Goal: Task Accomplishment & Management: Manage account settings

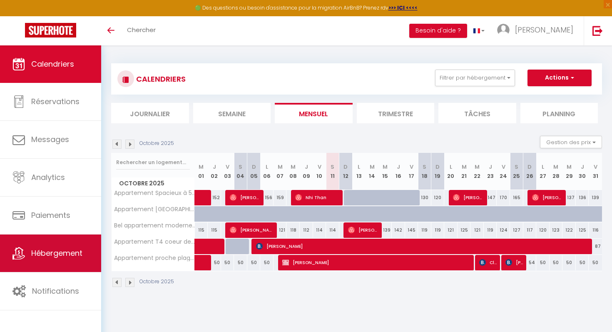
click at [53, 255] on span "Hébergement" at bounding box center [56, 253] width 51 height 10
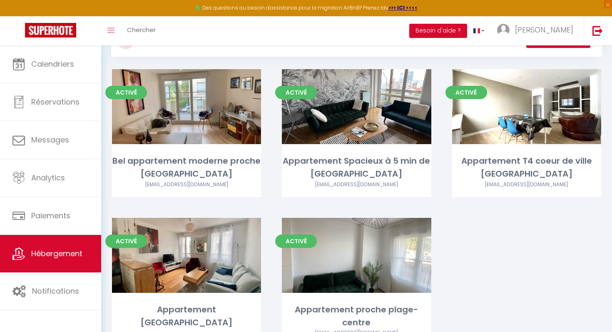
scroll to position [43, 0]
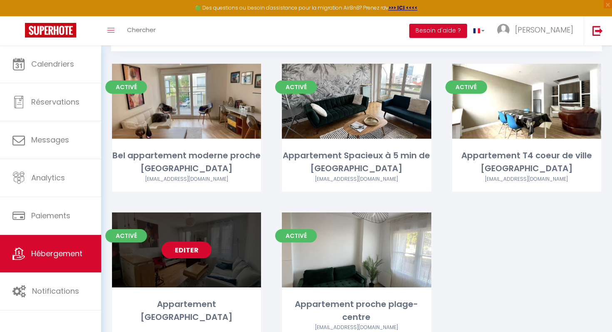
click at [206, 252] on link "Editer" at bounding box center [187, 250] width 50 height 17
select select "3"
select select "2"
select select "1"
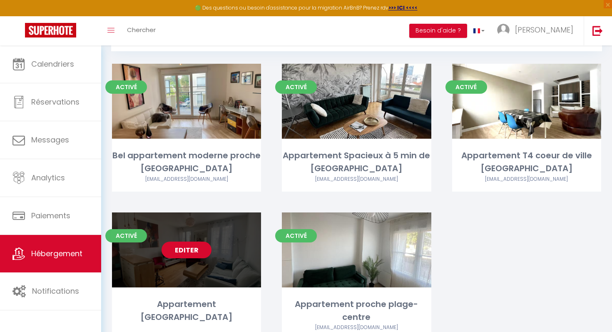
select select "28"
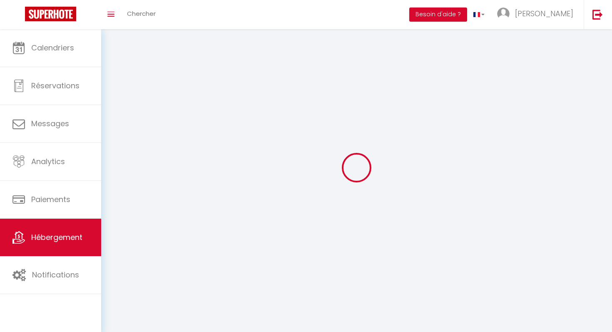
select select
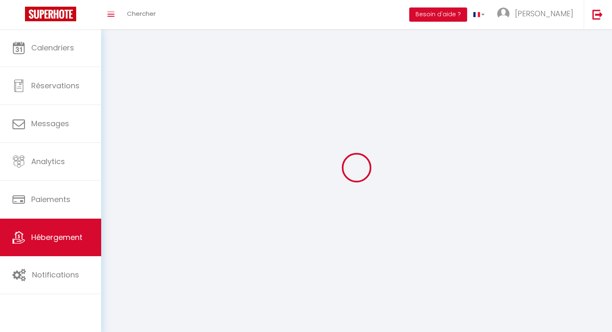
select select
checkbox input "false"
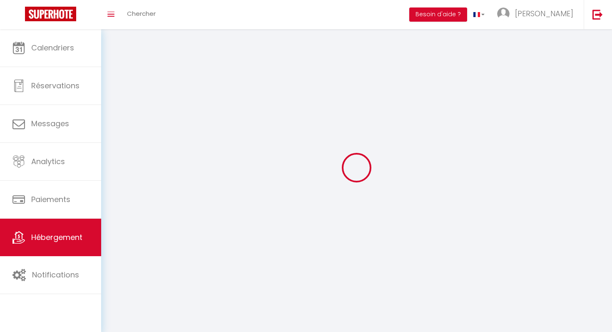
select select
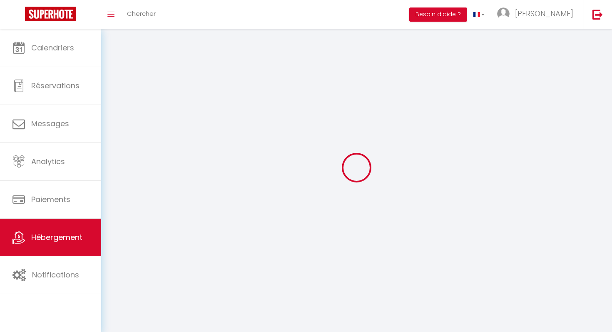
select select
checkbox input "false"
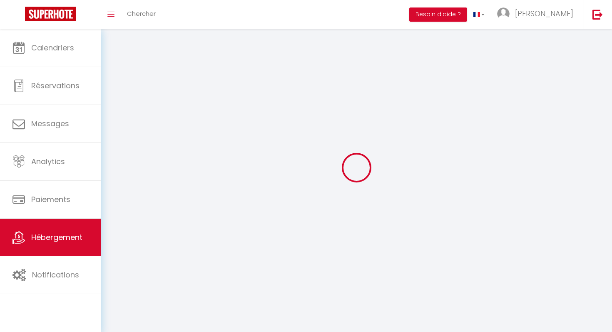
checkbox input "false"
select select
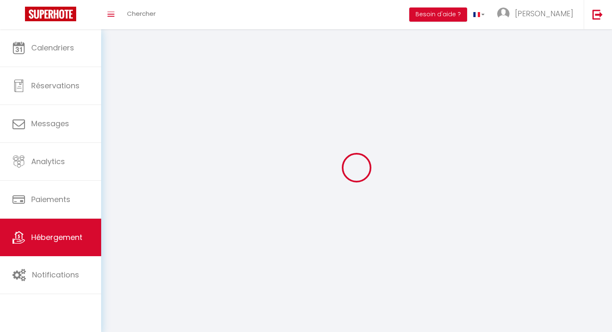
select select
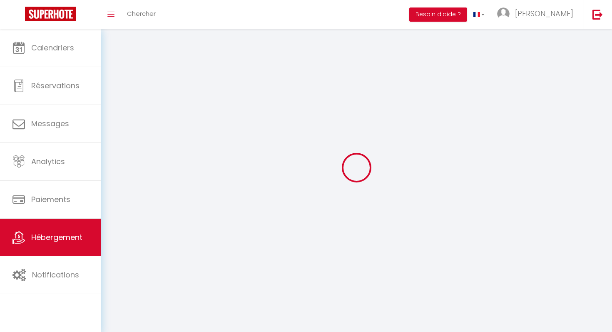
checkbox input "false"
select select
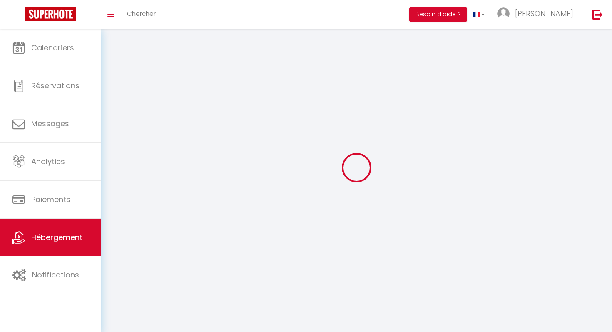
select select
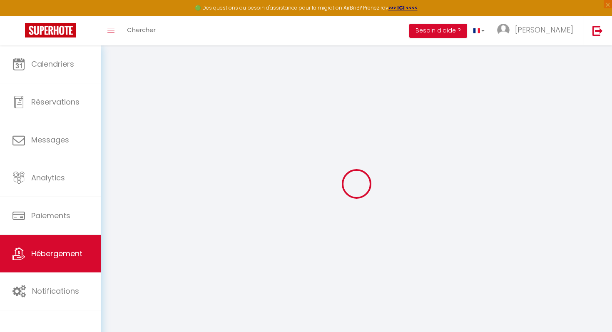
select select
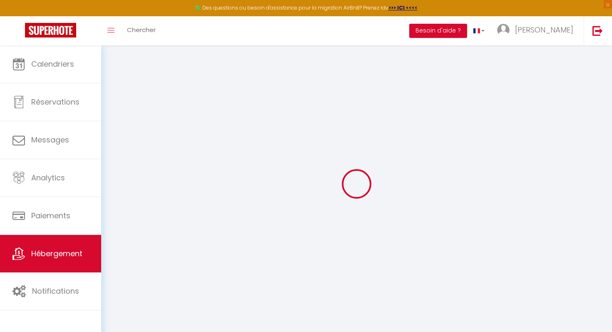
select select
checkbox input "false"
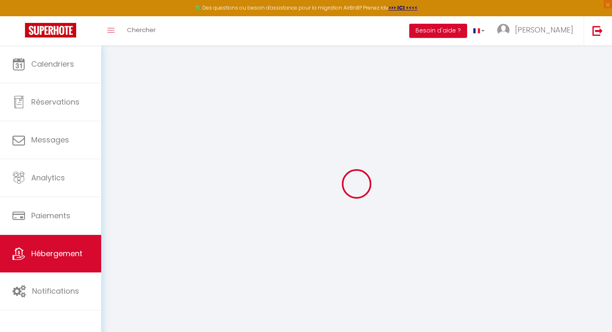
select select
type input "Appartement [GEOGRAPHIC_DATA]"
type input "[PERSON_NAME]"
select select "2"
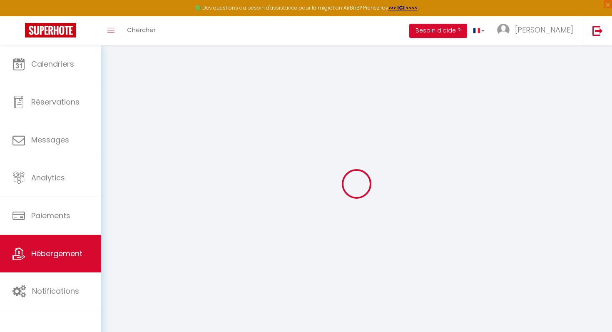
type input "100"
type input "50"
type input "200"
select select
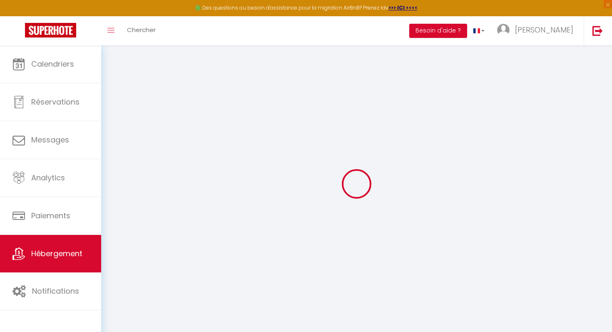
select select
type input "[STREET_ADDRESS][PERSON_NAME]"
type input "75010"
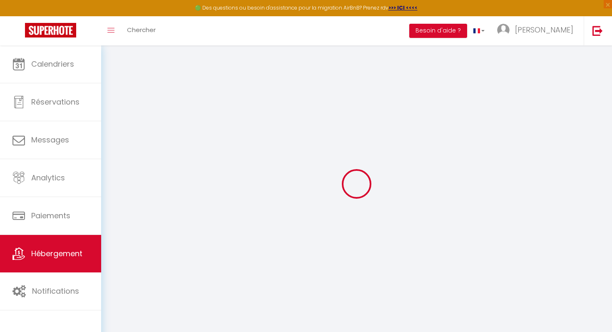
type input "[GEOGRAPHIC_DATA]"
type input "[DOMAIN_NAME][EMAIL_ADDRESS][DOMAIN_NAME]"
select select
checkbox input "false"
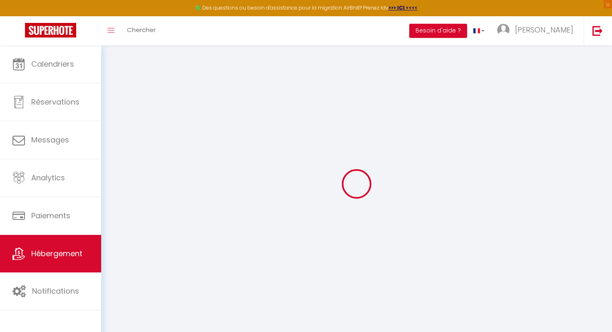
checkbox input "false"
type input "0"
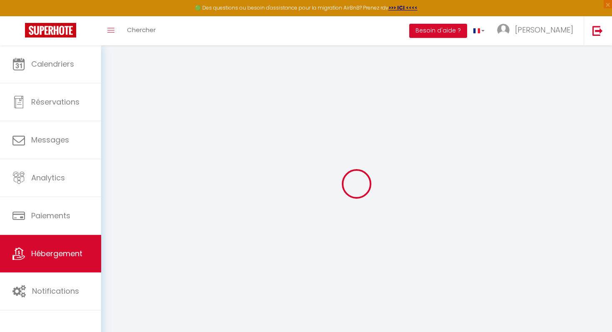
type input "0"
select select
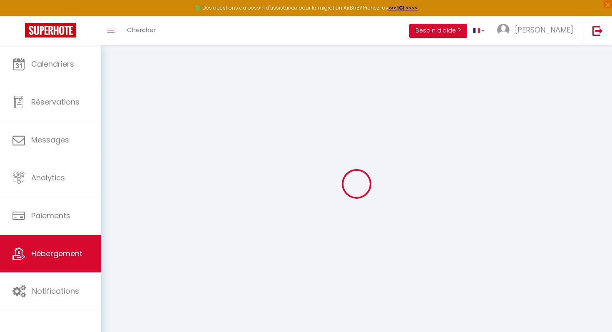
select select
checkbox input "false"
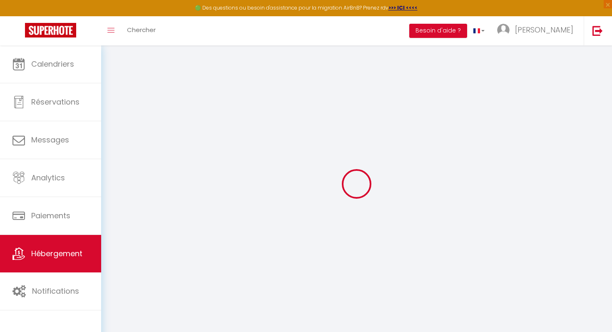
checkbox input "false"
select select
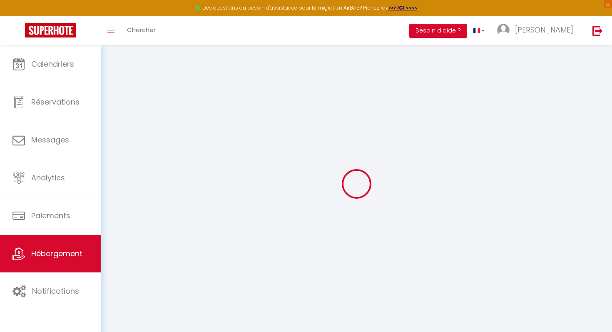
select select
checkbox input "false"
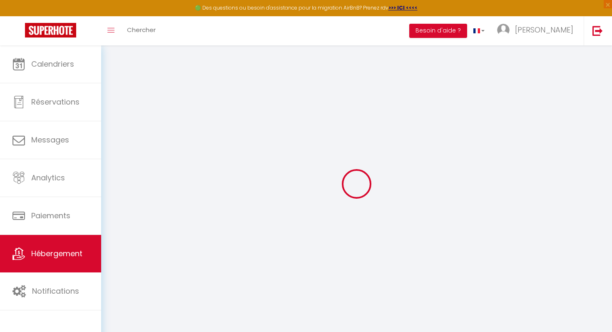
checkbox input "false"
select select
checkbox input "false"
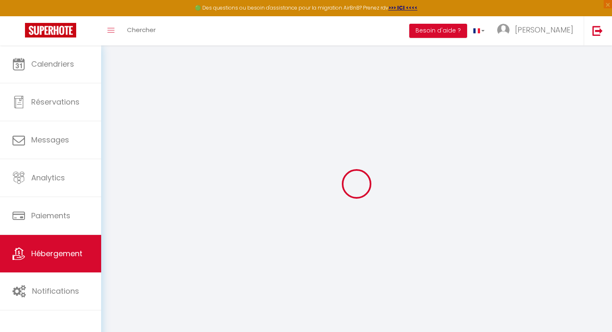
checkbox input "false"
select select
checkbox input "false"
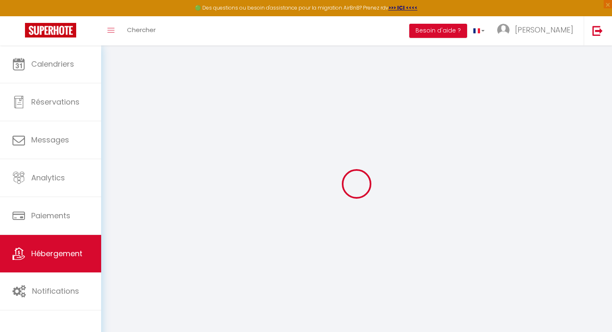
checkbox input "false"
select select
checkbox input "false"
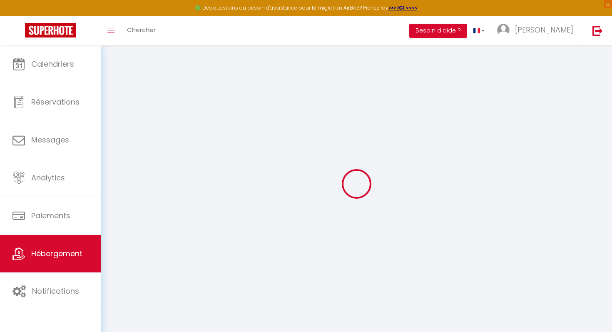
checkbox input "false"
select select "16:00"
select select "23:45"
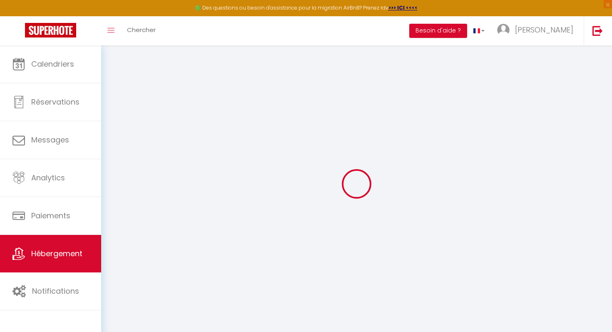
select select "11:00"
select select "30"
select select "120"
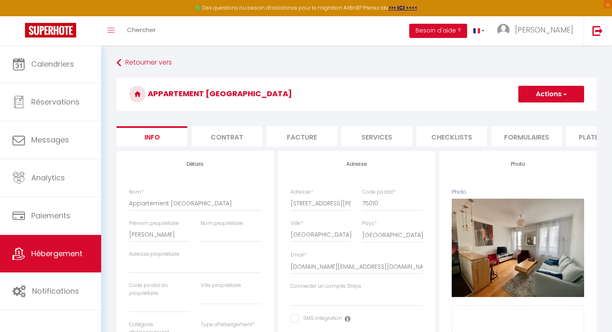
click at [564, 85] on h3 "Appartement [GEOGRAPHIC_DATA]" at bounding box center [357, 93] width 480 height 33
click at [564, 88] on button "Actions" at bounding box center [552, 94] width 66 height 17
click at [524, 132] on link "Supprimer" at bounding box center [539, 134] width 89 height 11
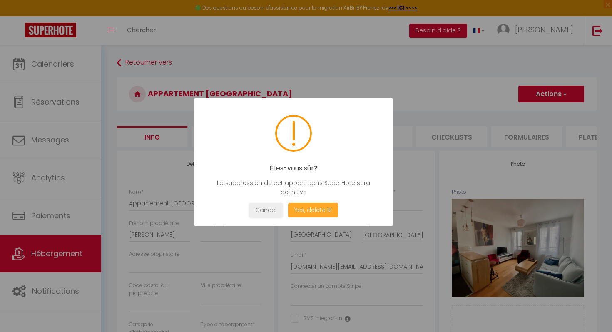
click at [311, 214] on button "Yes, delete it!" at bounding box center [313, 210] width 50 height 15
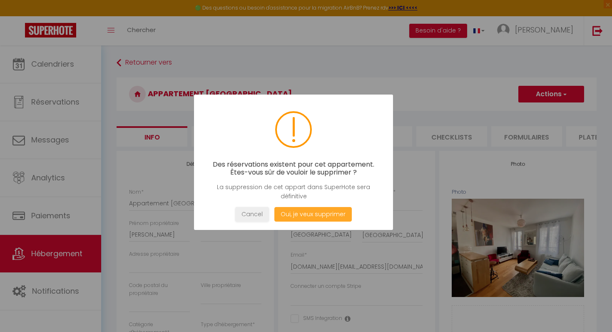
click at [311, 214] on button "Oui, je veux supprimer" at bounding box center [312, 214] width 77 height 15
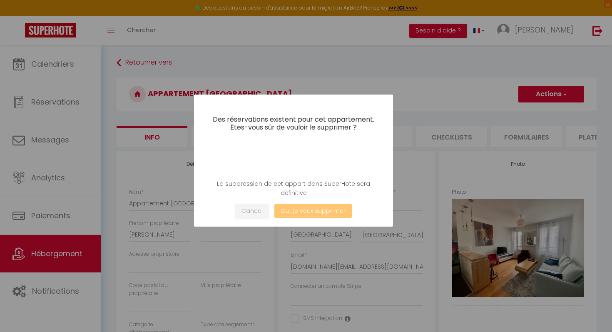
click at [311, 214] on button "Oui, je veux supprimer" at bounding box center [312, 211] width 77 height 15
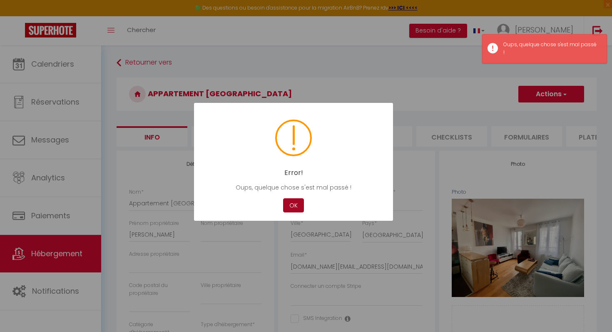
click at [295, 205] on button "OK" at bounding box center [293, 205] width 21 height 15
